Goal: Information Seeking & Learning: Check status

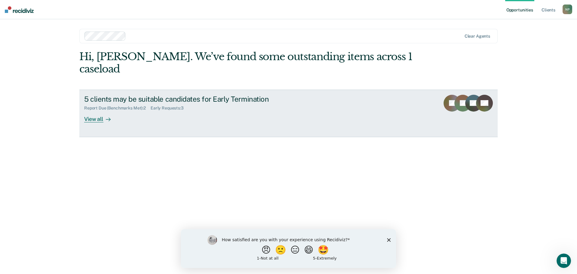
click at [95, 111] on div "View all" at bounding box center [101, 117] width 34 height 12
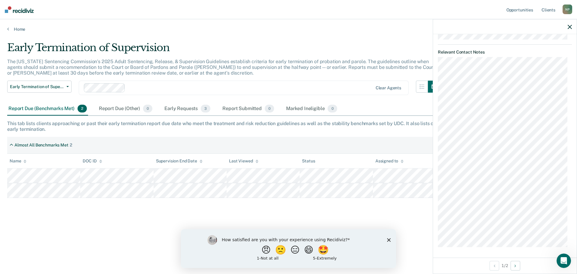
scroll to position [298, 0]
click at [518, 266] on button "Next Opportunity" at bounding box center [516, 266] width 10 height 10
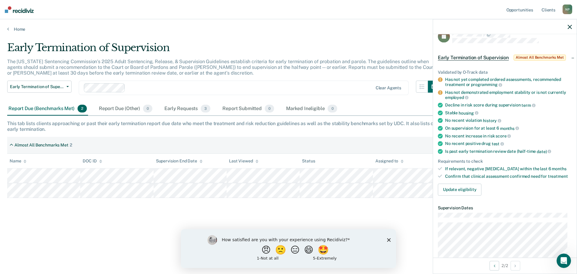
scroll to position [0, 0]
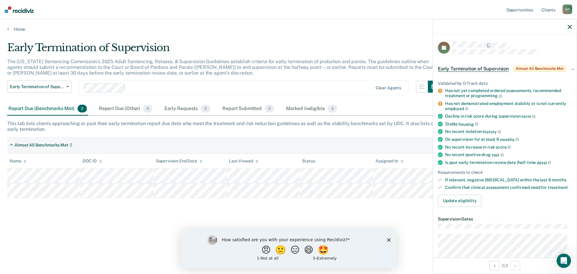
click at [569, 25] on icon "button" at bounding box center [570, 27] width 4 height 4
